Goal: Task Accomplishment & Management: Manage account settings

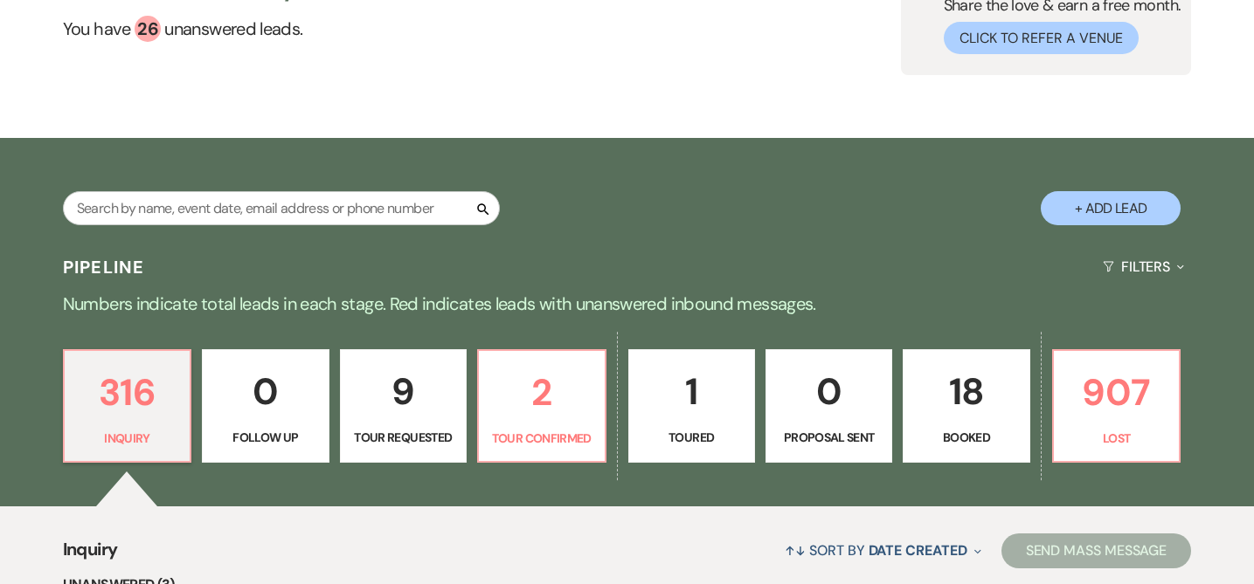
click at [977, 434] on p "Booked" at bounding box center [966, 437] width 104 height 19
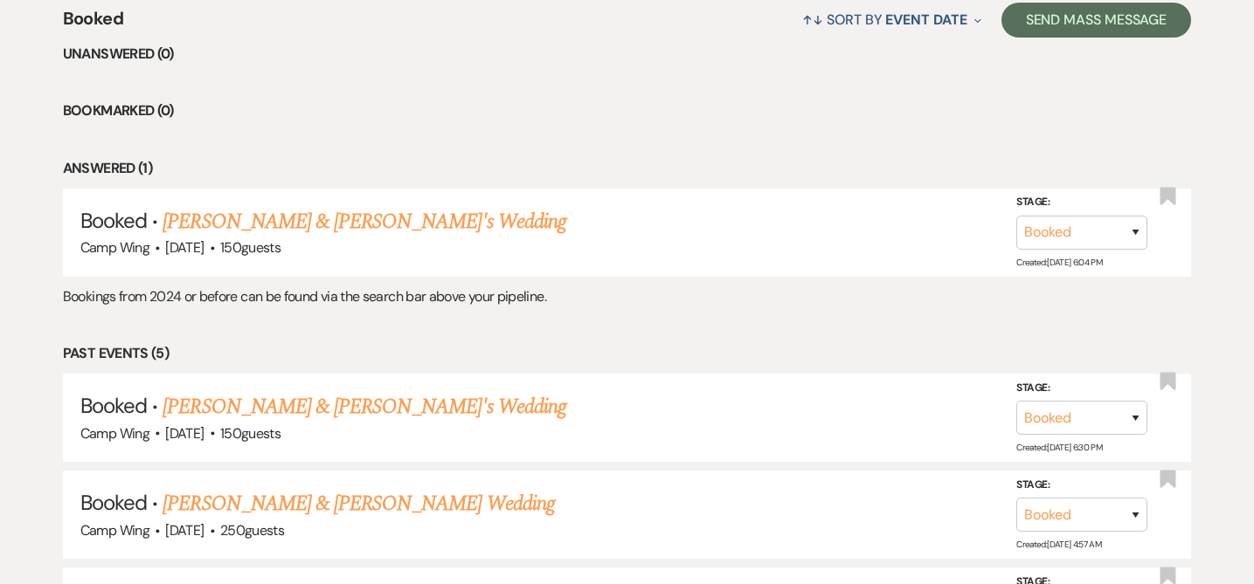
scroll to position [736, 0]
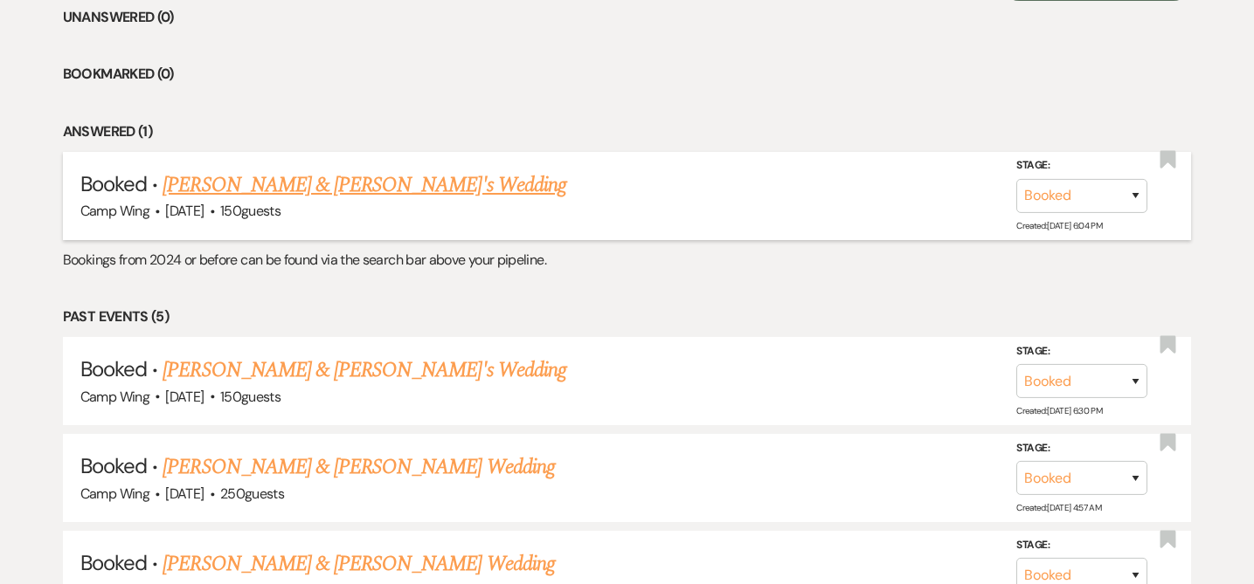
click at [323, 179] on link "[PERSON_NAME] & [PERSON_NAME]'s Wedding" at bounding box center [364, 184] width 404 height 31
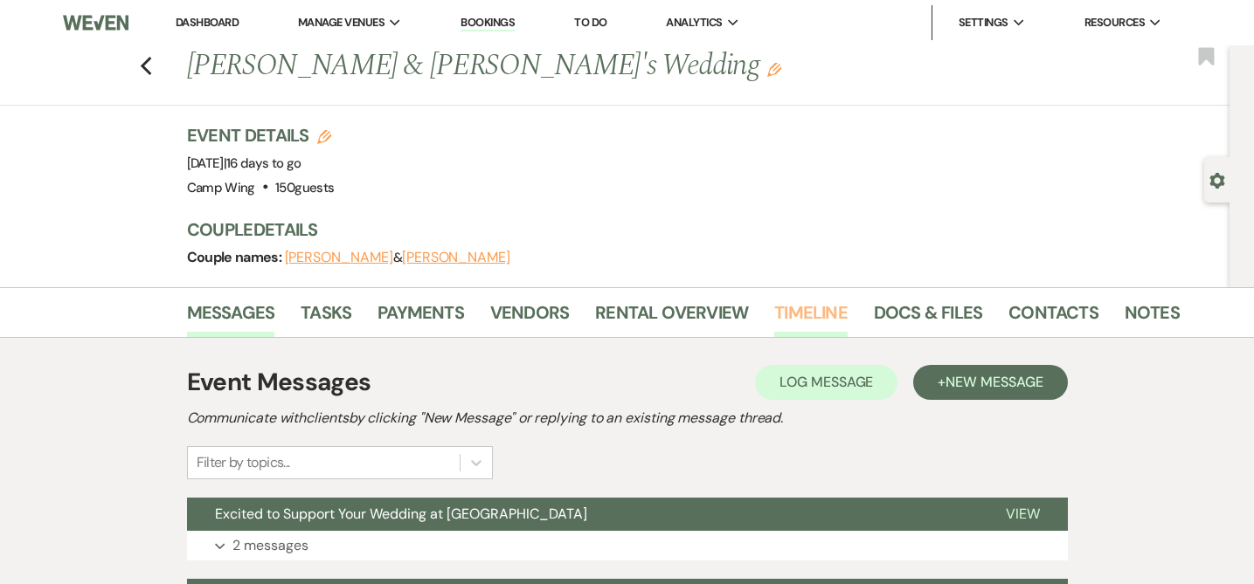
click at [826, 309] on link "Timeline" at bounding box center [810, 318] width 73 height 38
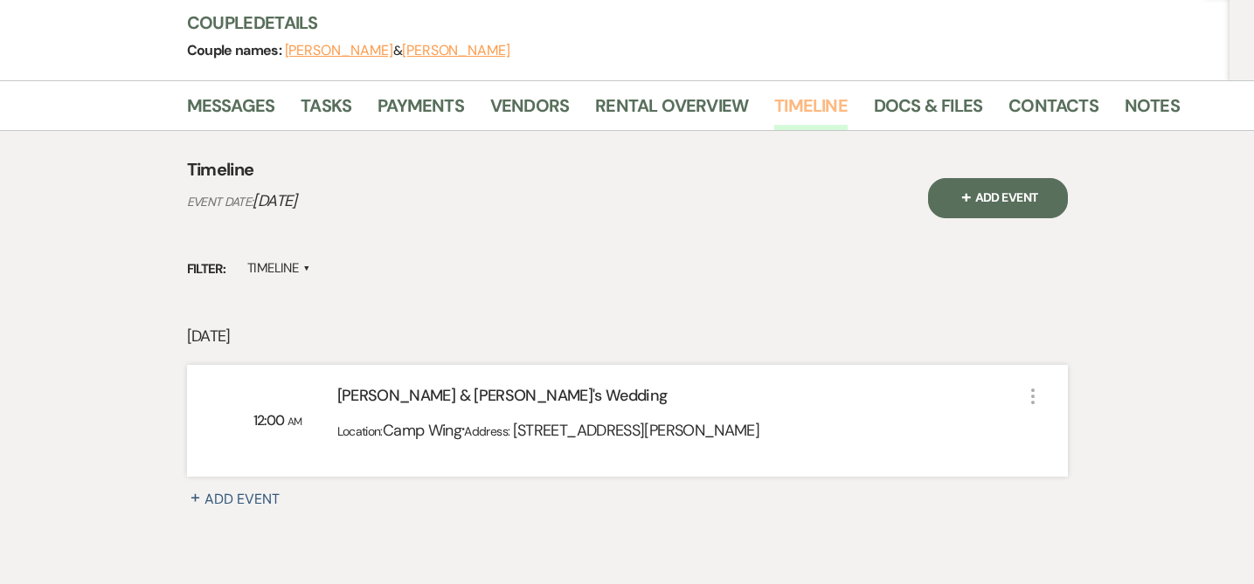
scroll to position [225, 0]
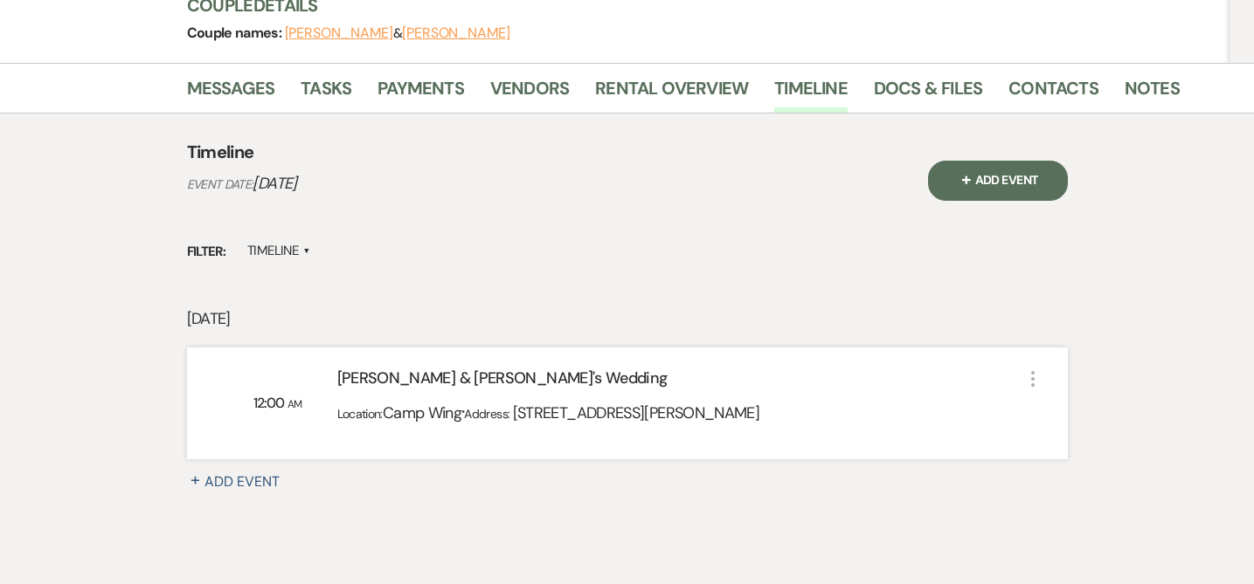
click at [454, 380] on div "[PERSON_NAME] & [PERSON_NAME]'s Wedding" at bounding box center [679, 382] width 685 height 31
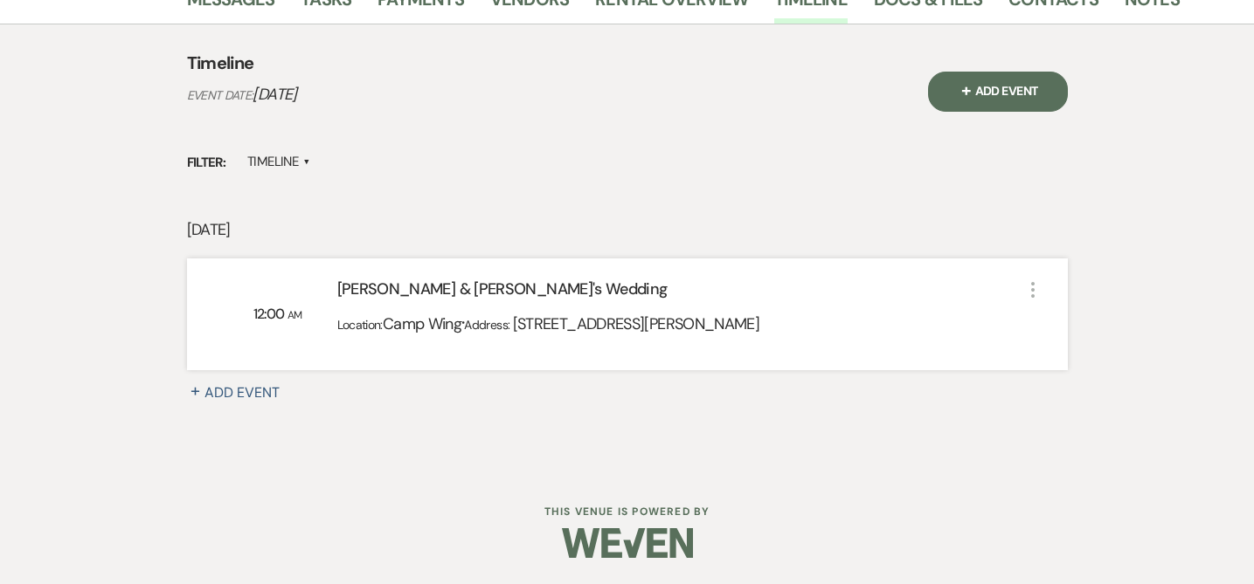
click at [1029, 289] on icon "More" at bounding box center [1032, 290] width 21 height 21
click at [916, 249] on div "[DATE] 12:00 AM [PERSON_NAME] & [PERSON_NAME]'s Wedding Location: [GEOGRAPHIC_D…" at bounding box center [627, 336] width 881 height 237
click at [710, 328] on span "[STREET_ADDRESS][PERSON_NAME]" at bounding box center [636, 324] width 246 height 21
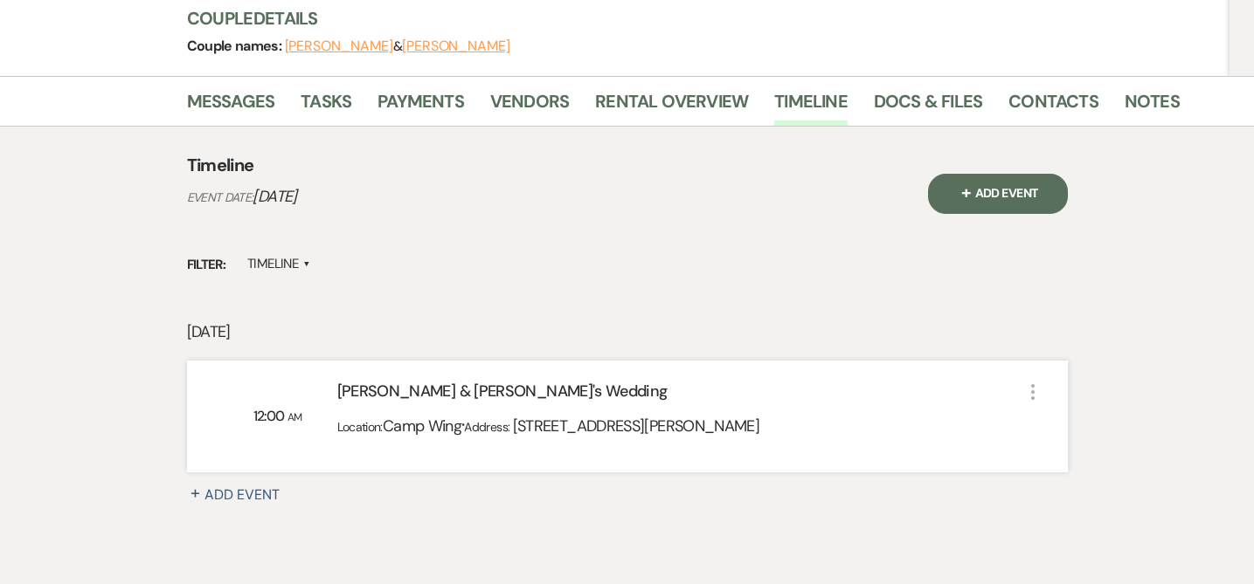
scroll to position [200, 0]
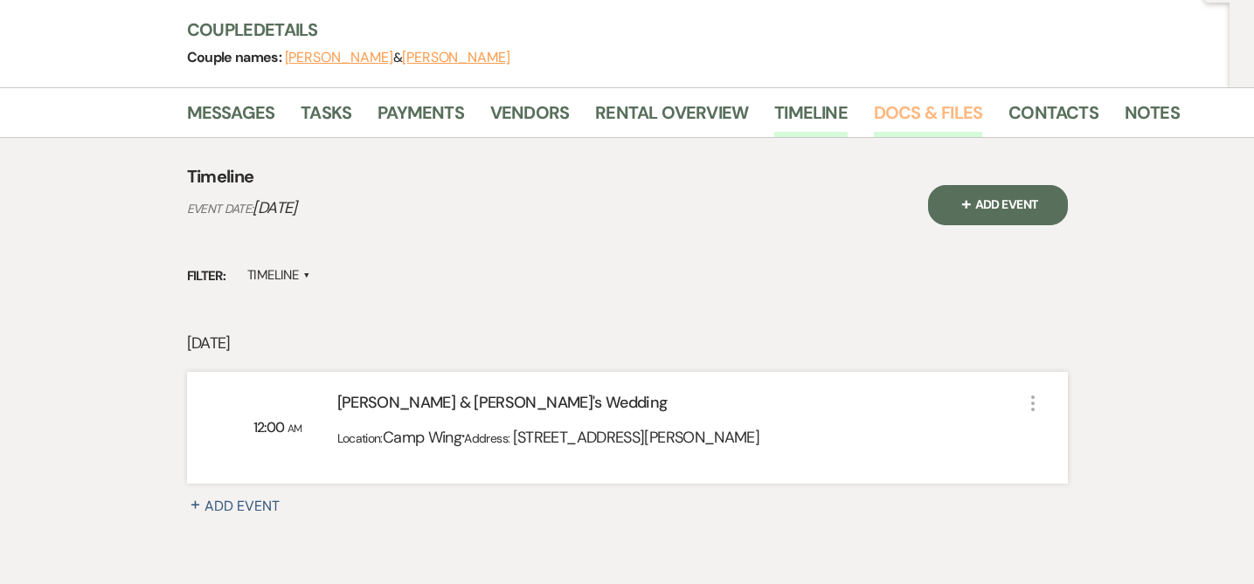
click at [913, 121] on link "Docs & Files" at bounding box center [928, 118] width 108 height 38
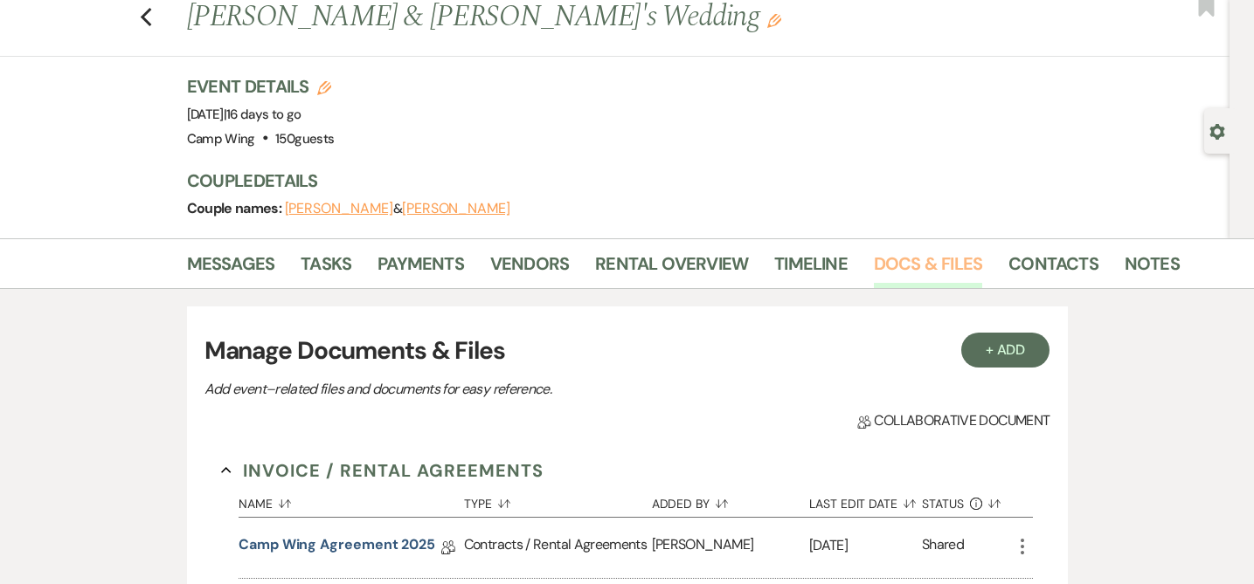
scroll to position [44, 0]
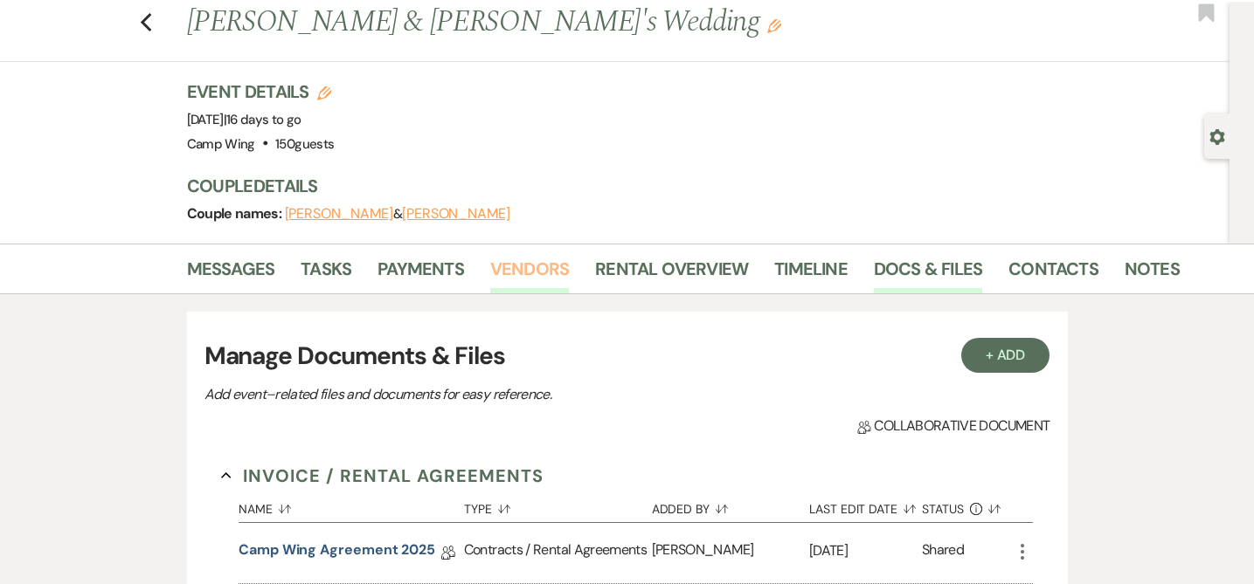
click at [517, 276] on link "Vendors" at bounding box center [529, 274] width 79 height 38
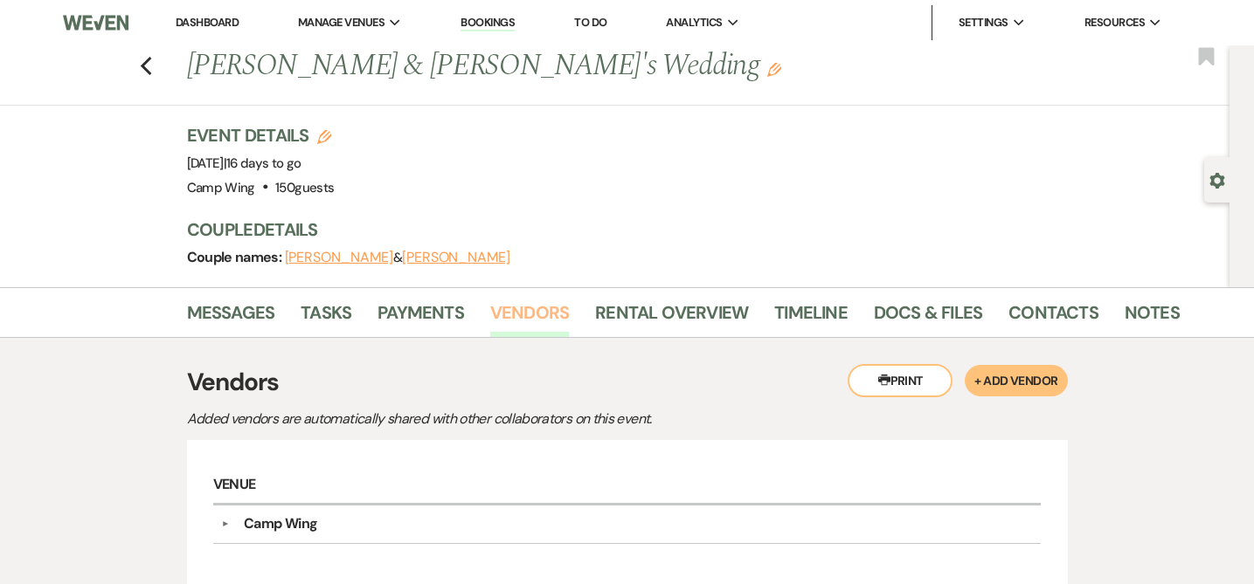
scroll to position [160, 0]
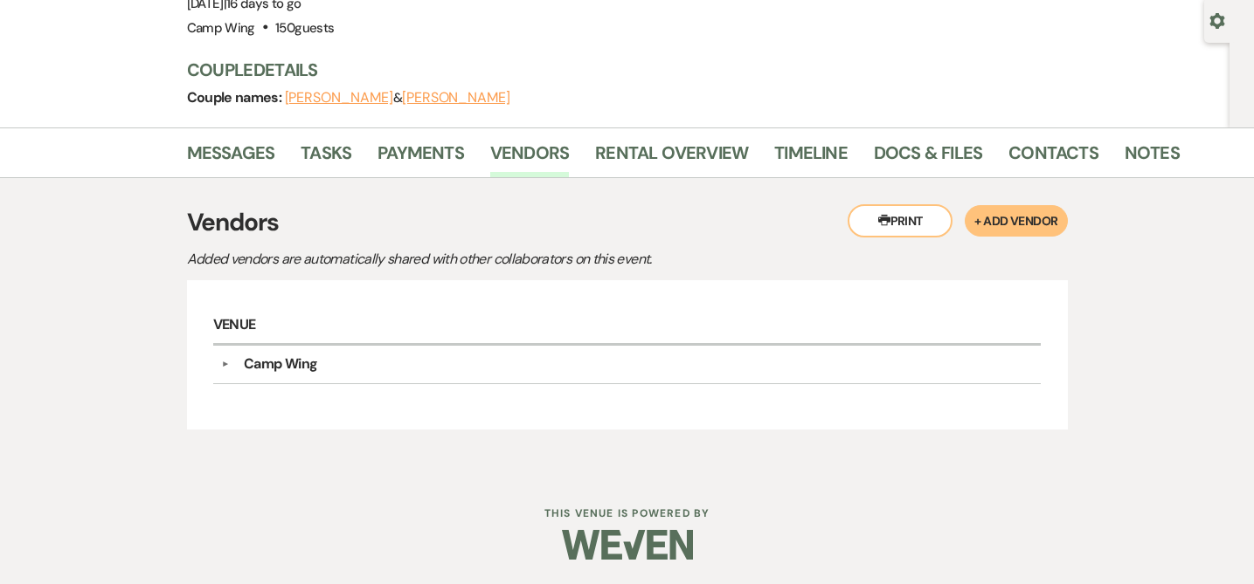
click at [223, 365] on button "▼" at bounding box center [225, 364] width 21 height 9
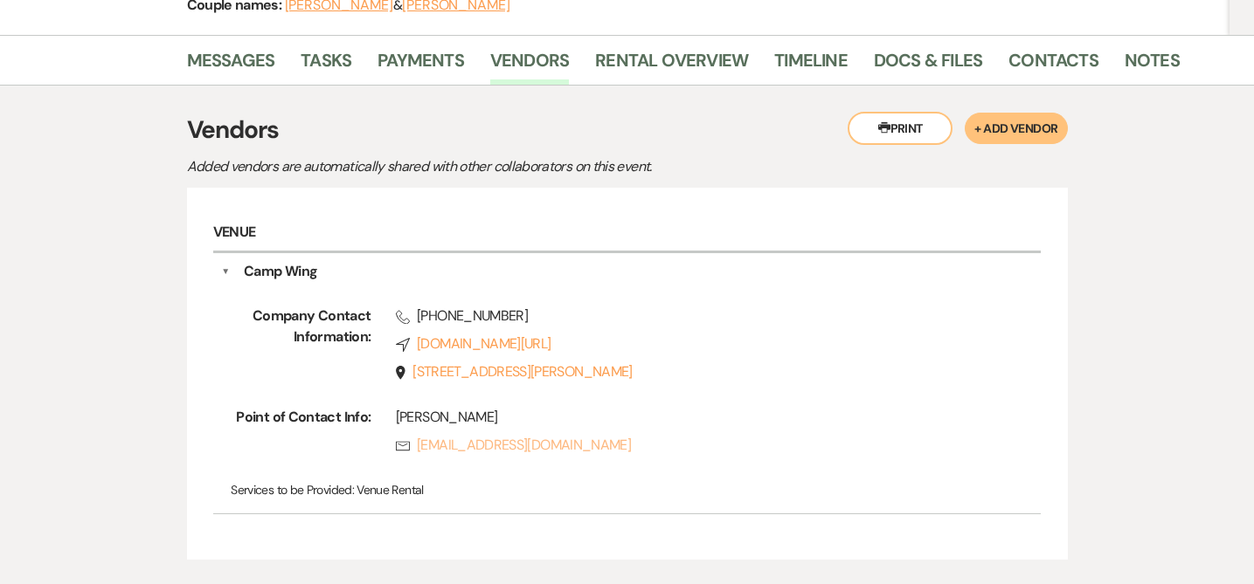
scroll to position [229, 0]
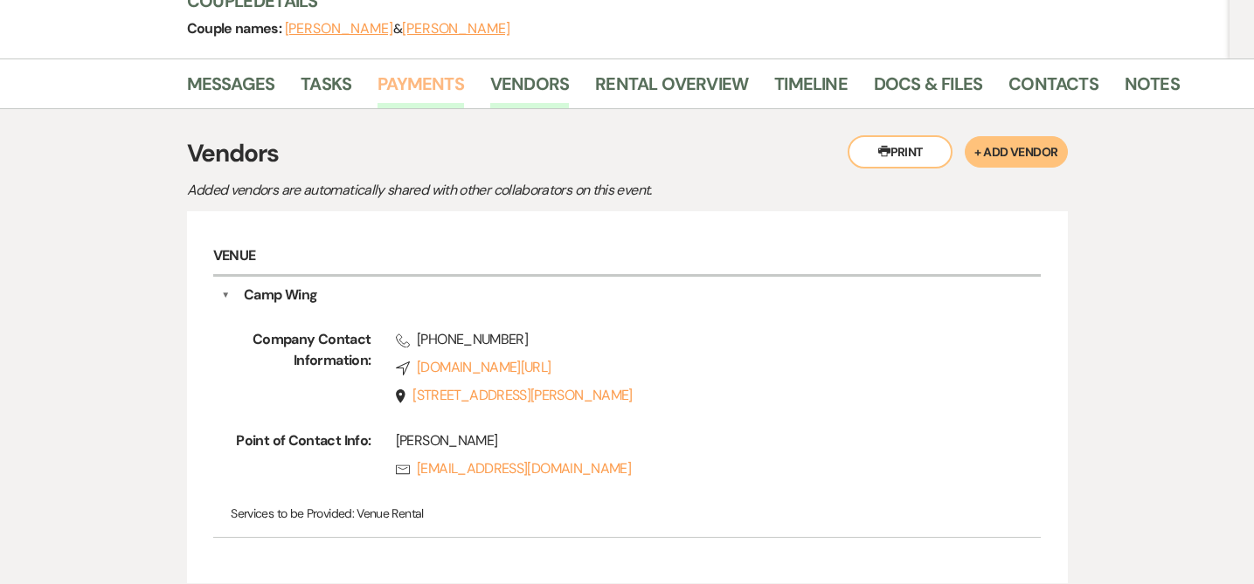
click at [394, 88] on link "Payments" at bounding box center [420, 89] width 86 height 38
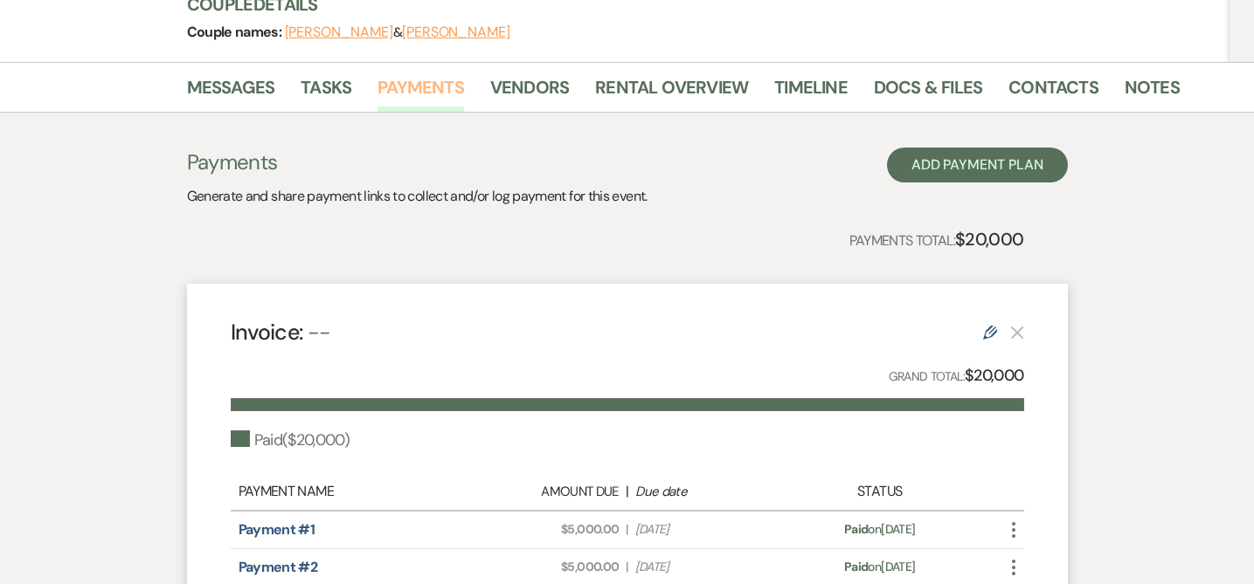
scroll to position [216, 0]
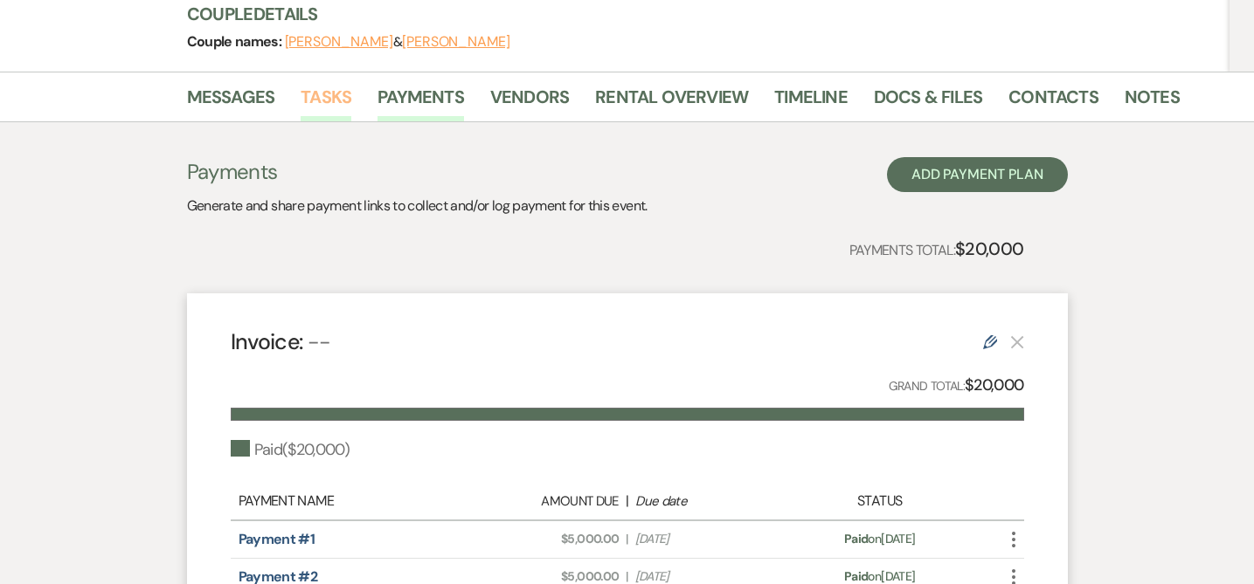
click at [323, 97] on link "Tasks" at bounding box center [326, 102] width 51 height 38
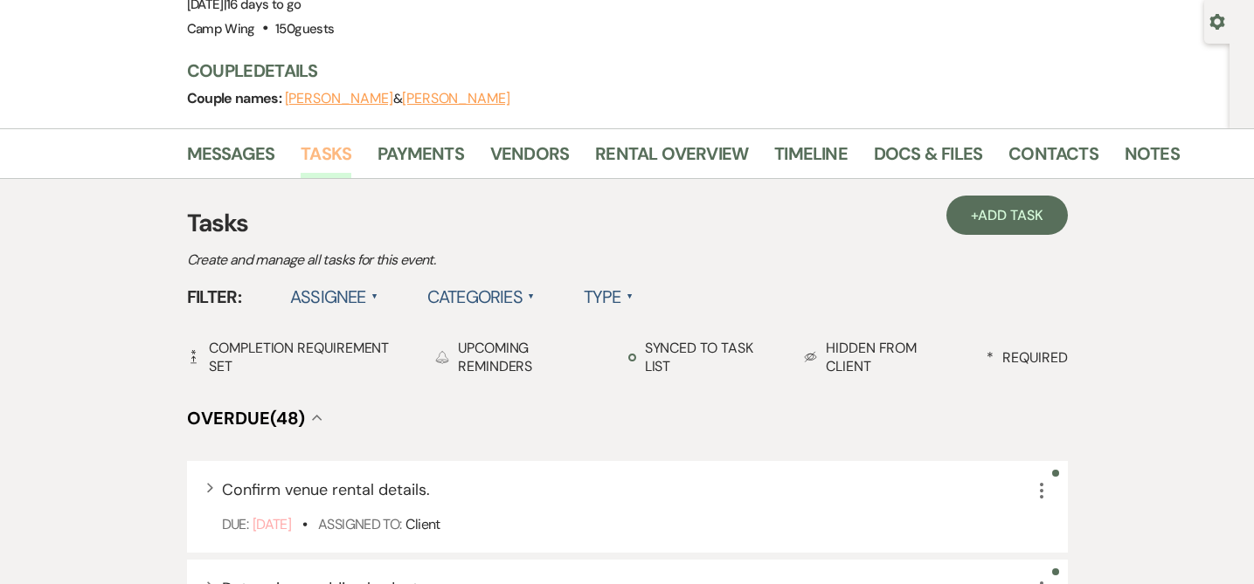
scroll to position [17, 0]
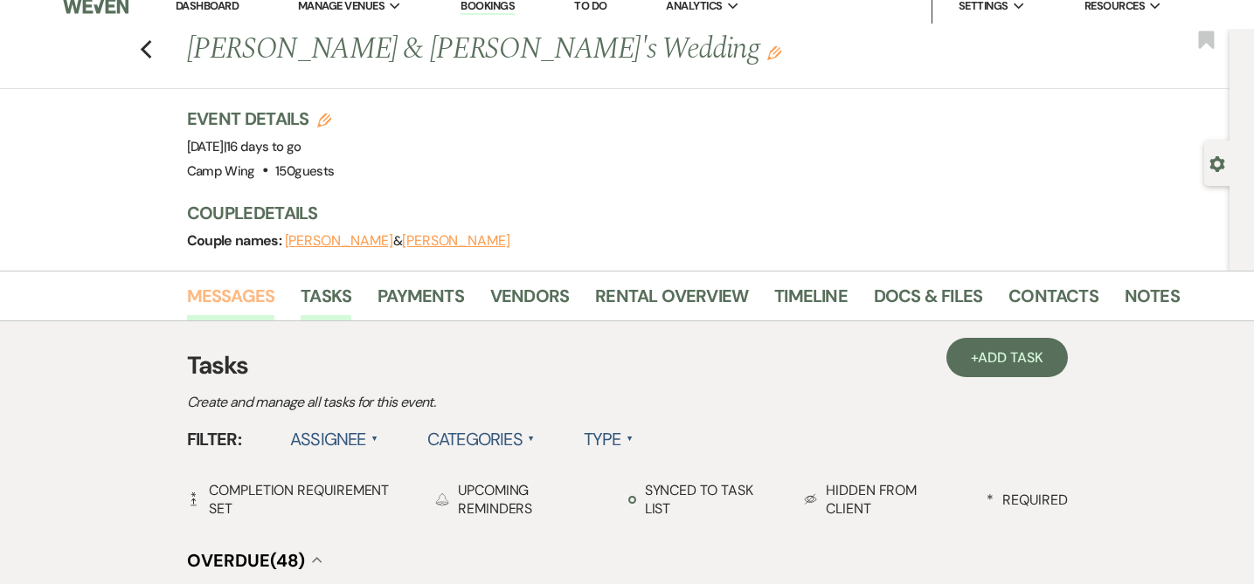
click at [233, 296] on link "Messages" at bounding box center [231, 301] width 88 height 38
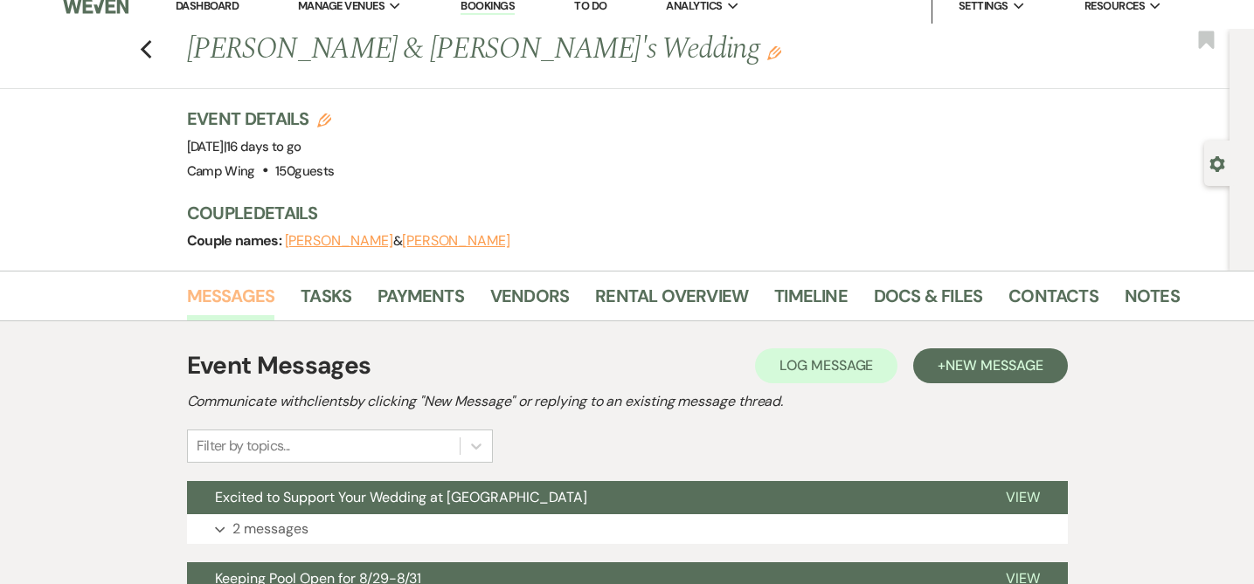
scroll to position [190, 0]
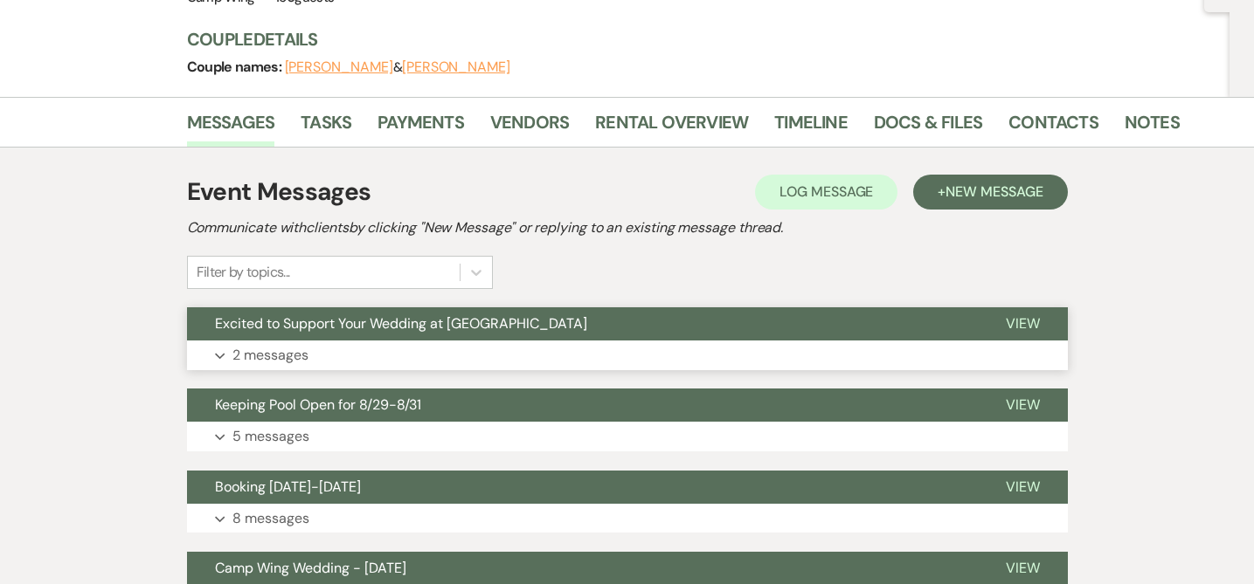
click at [266, 354] on p "2 messages" at bounding box center [270, 355] width 76 height 23
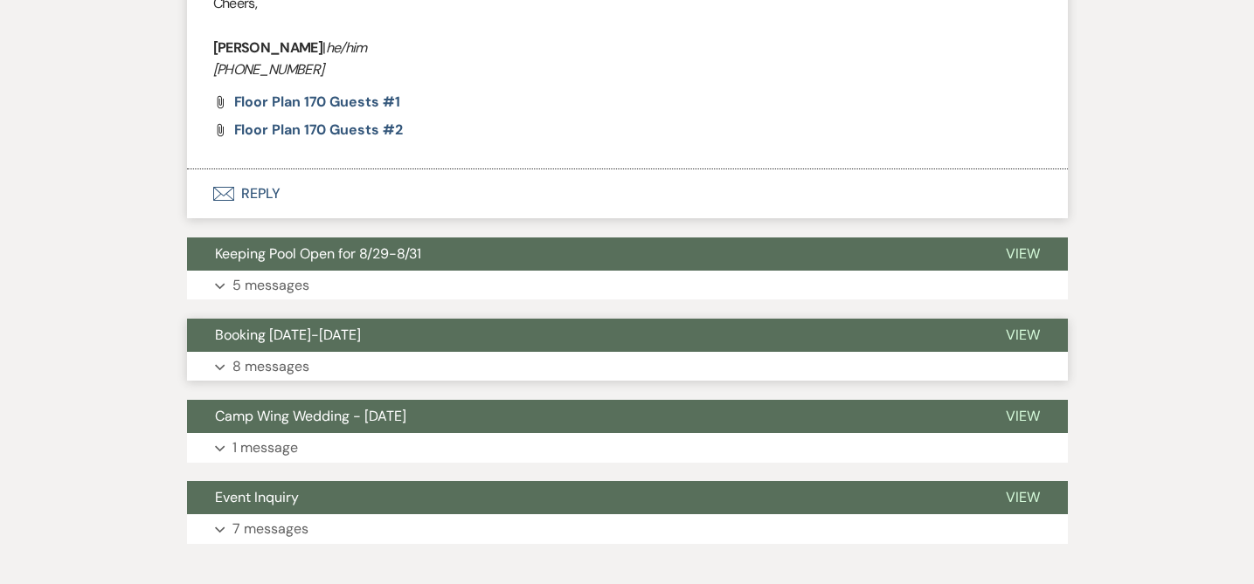
scroll to position [1876, 0]
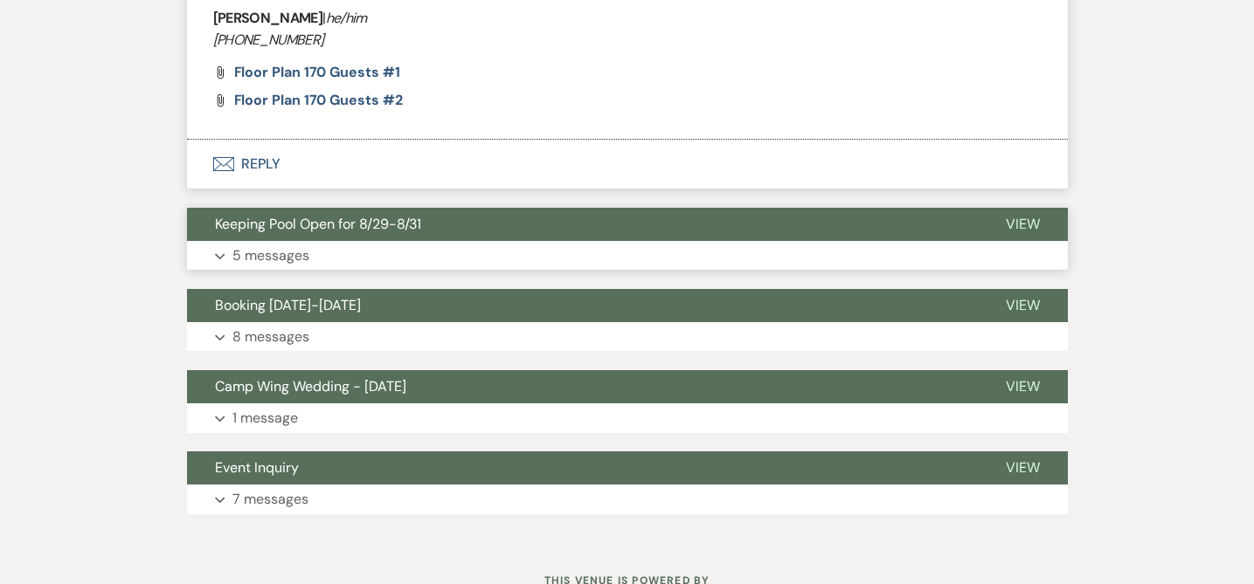
click at [259, 253] on p "5 messages" at bounding box center [270, 256] width 77 height 23
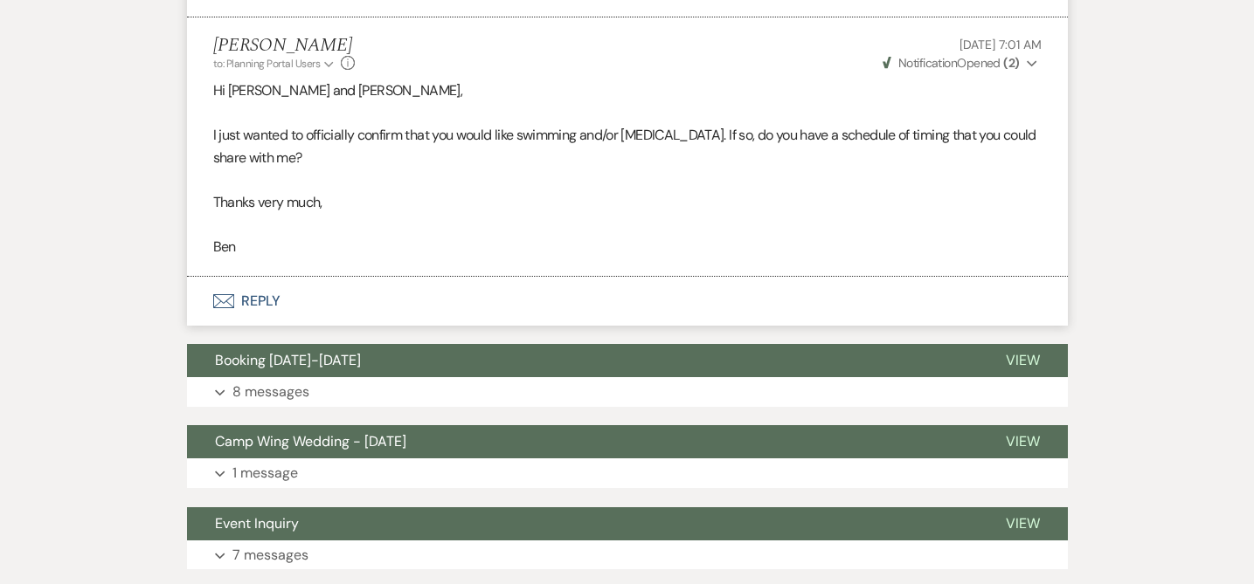
scroll to position [3233, 0]
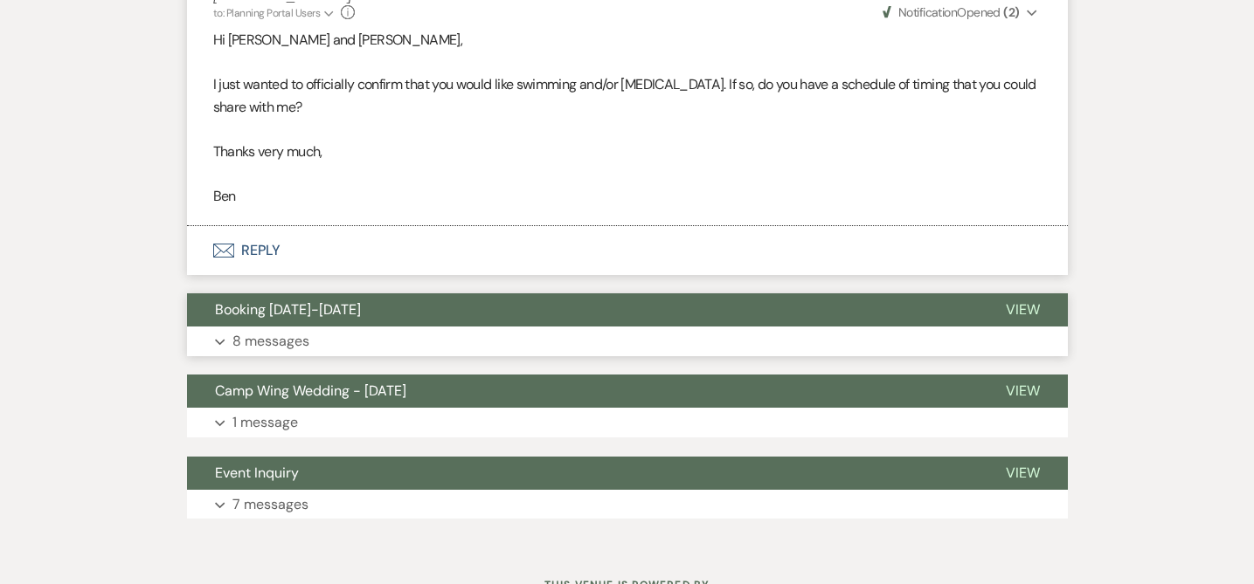
click at [273, 327] on button "Expand 8 messages" at bounding box center [627, 342] width 881 height 30
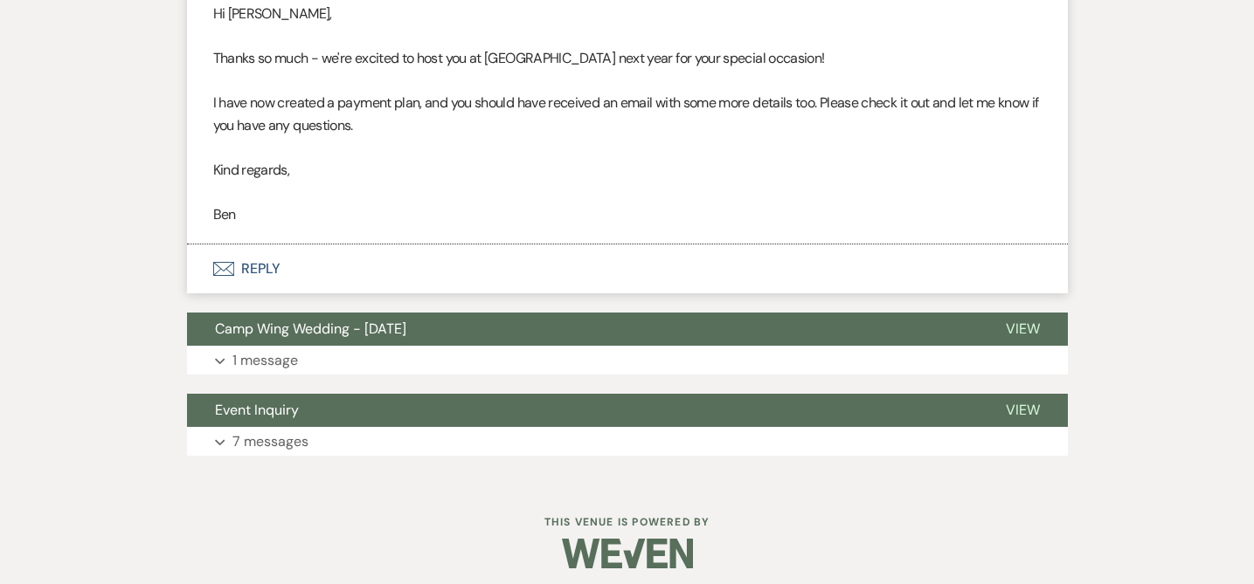
scroll to position [5648, 0]
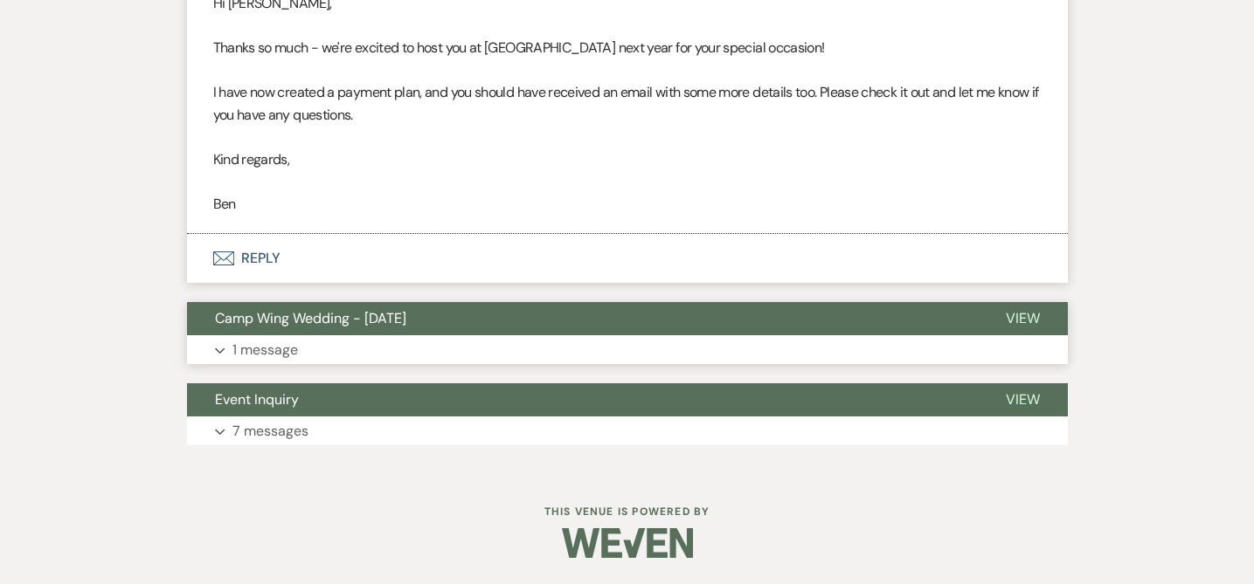
click at [275, 356] on p "1 message" at bounding box center [265, 350] width 66 height 23
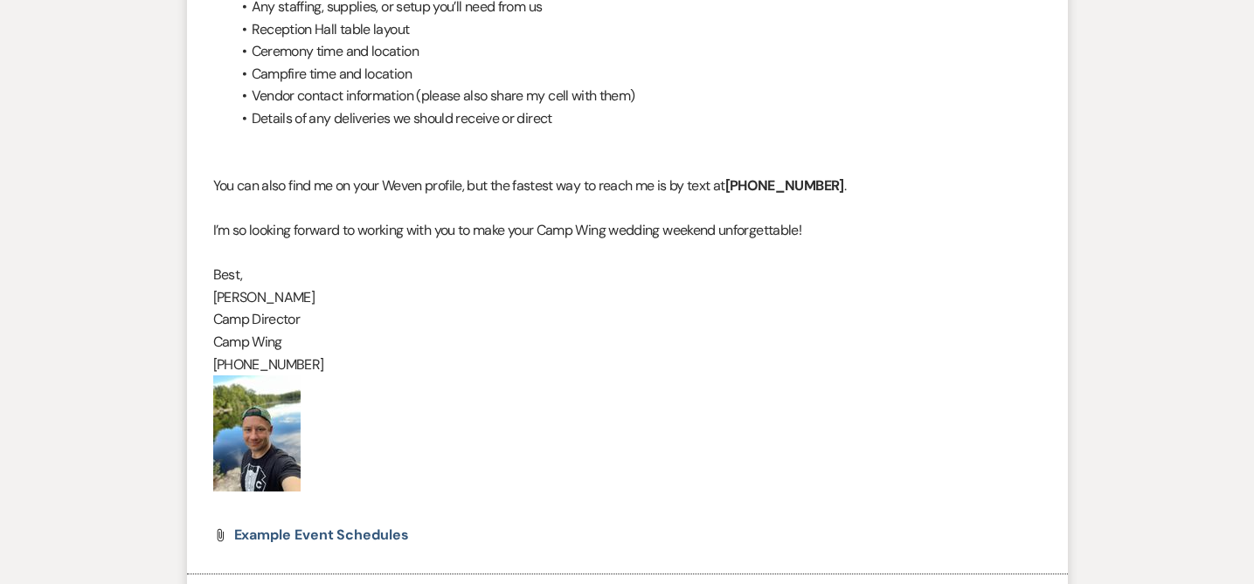
scroll to position [0, 0]
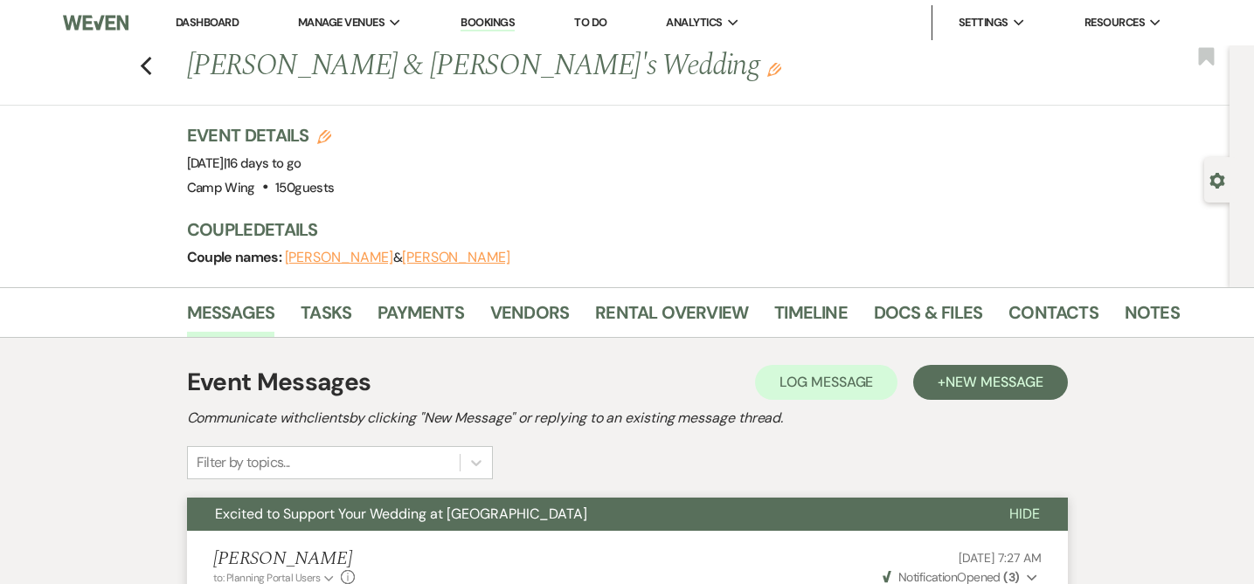
click at [402, 260] on button "[PERSON_NAME]" at bounding box center [456, 258] width 108 height 14
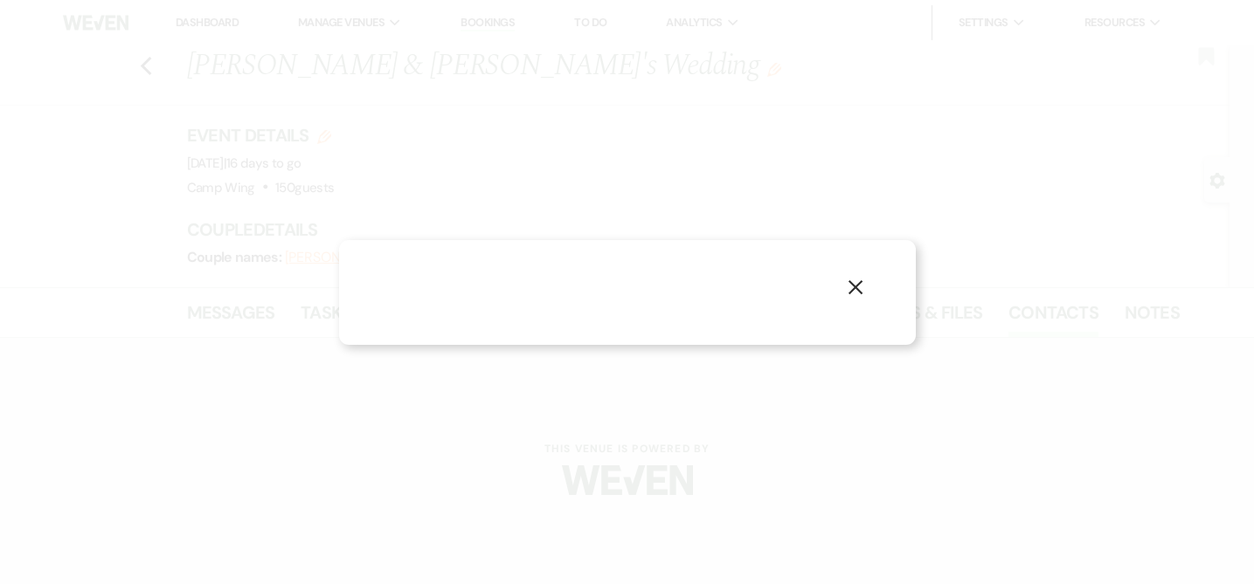
select select "1"
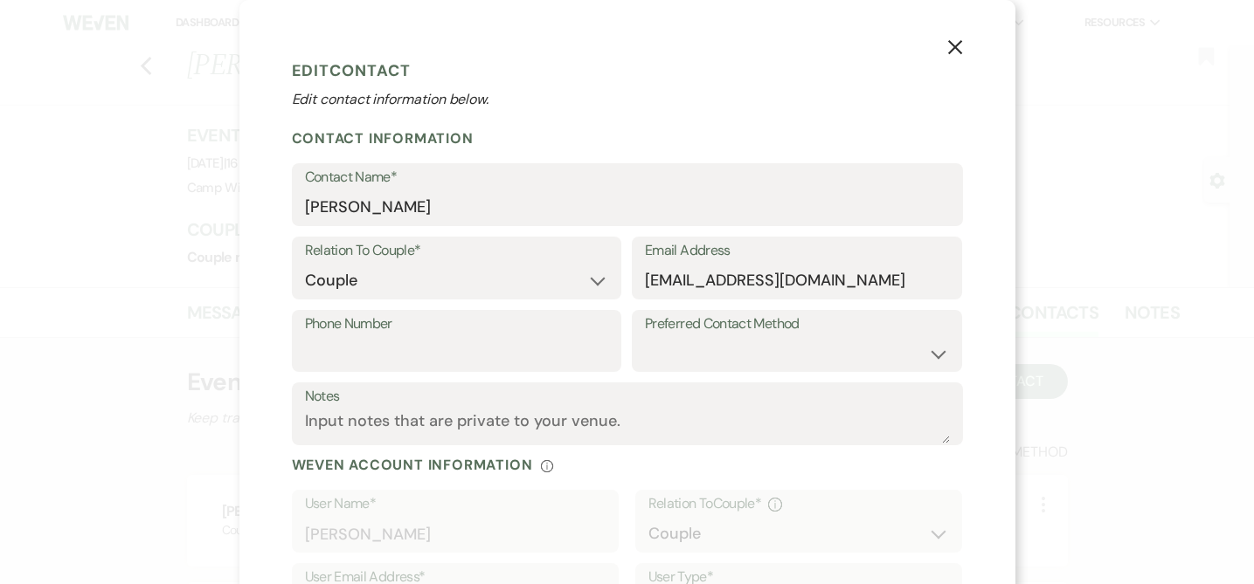
click at [955, 41] on icon "X" at bounding box center [955, 47] width 16 height 16
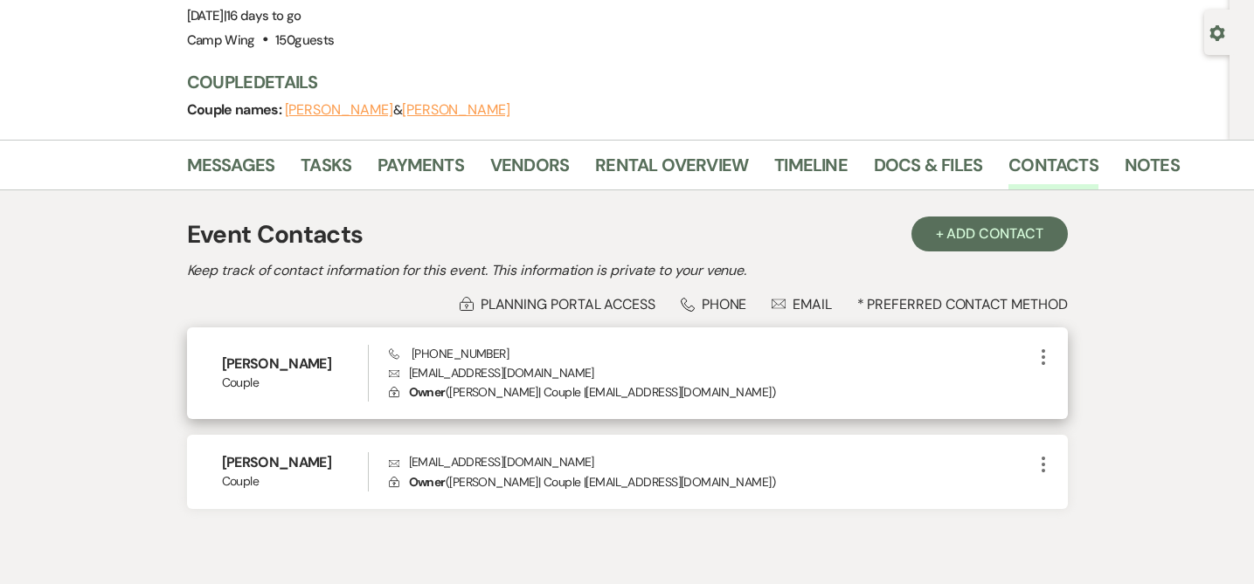
scroll to position [154, 0]
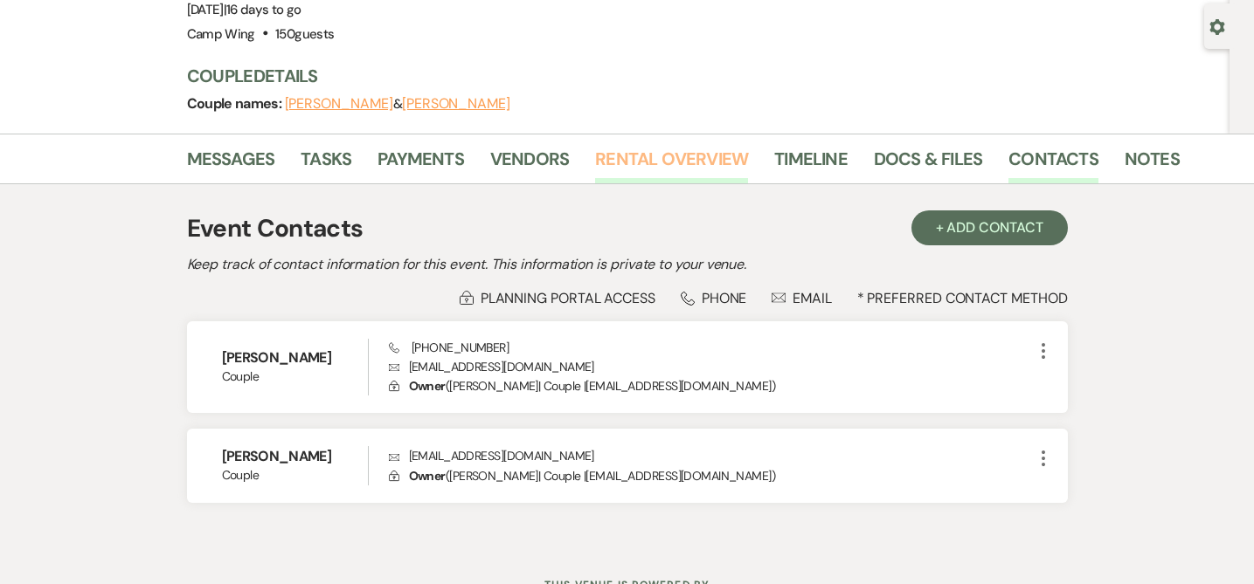
click at [622, 153] on link "Rental Overview" at bounding box center [671, 164] width 153 height 38
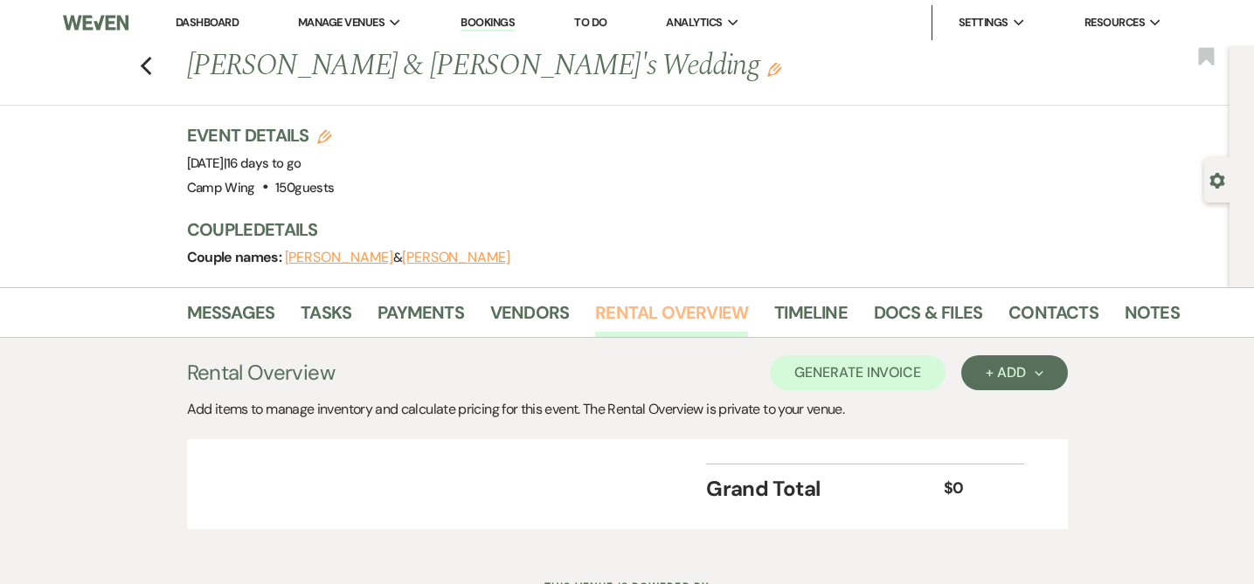
scroll to position [74, 0]
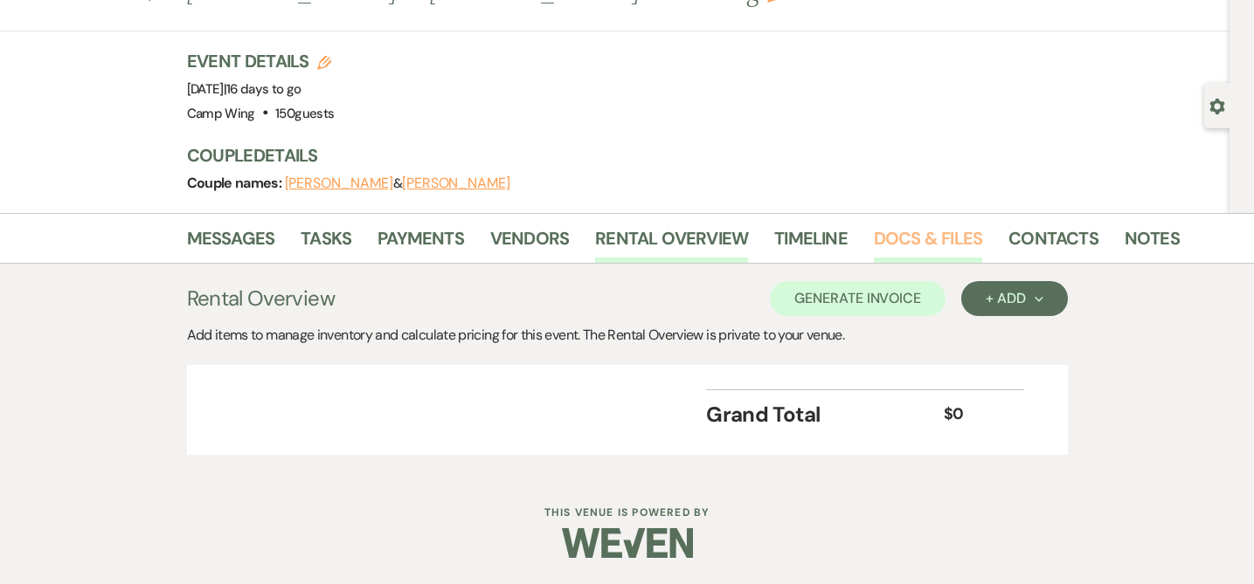
click at [881, 238] on link "Docs & Files" at bounding box center [928, 244] width 108 height 38
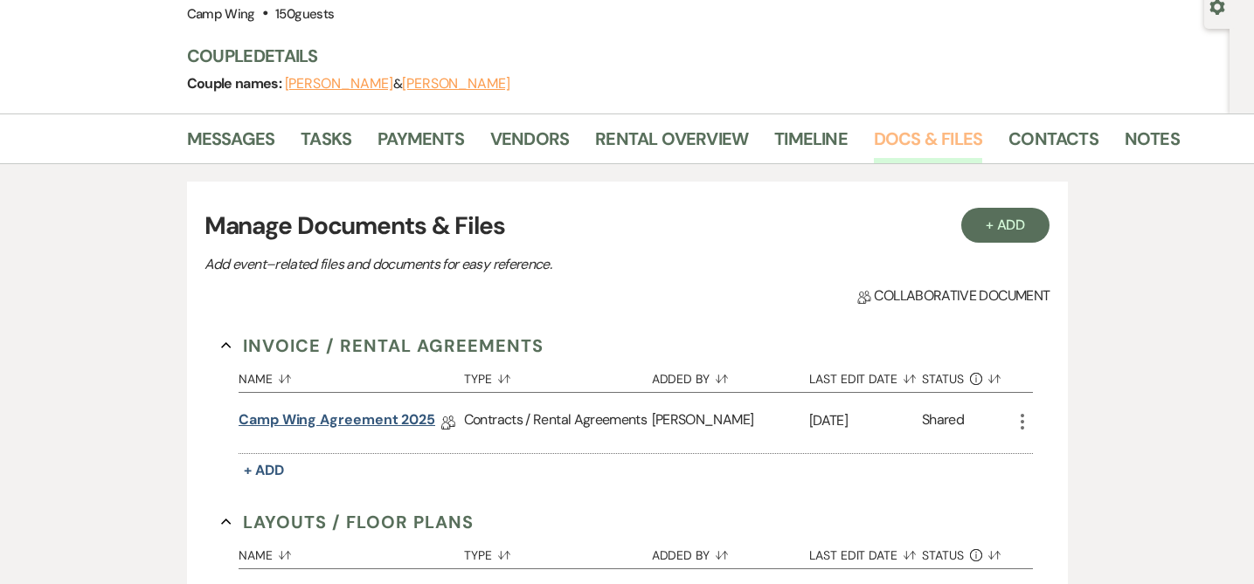
scroll to position [182, 0]
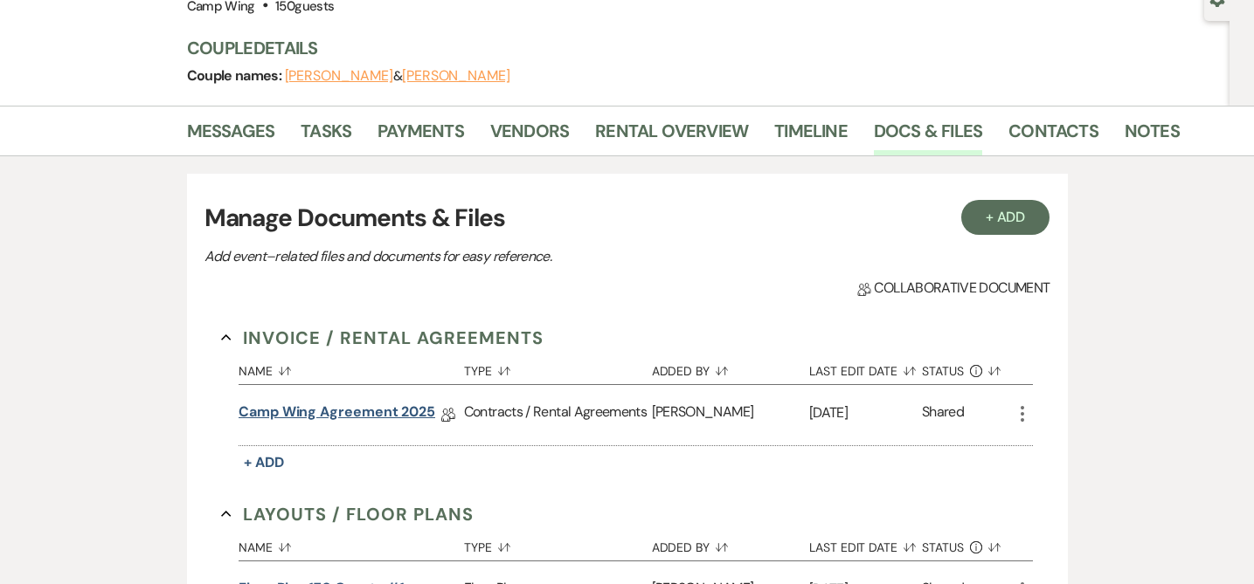
click at [400, 415] on link "Camp Wing Agreement 2025" at bounding box center [336, 415] width 197 height 27
